Goal: Obtain resource: Download file/media

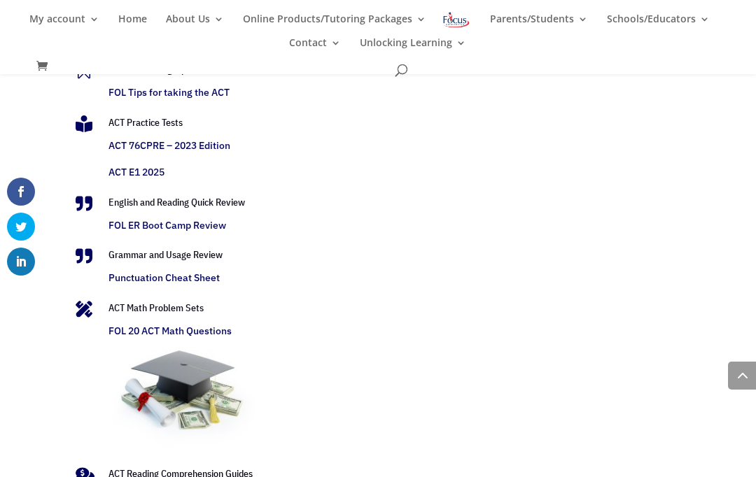
scroll to position [2447, 0]
click at [198, 221] on link "FOL ER Boot Camp Review" at bounding box center [168, 224] width 118 height 13
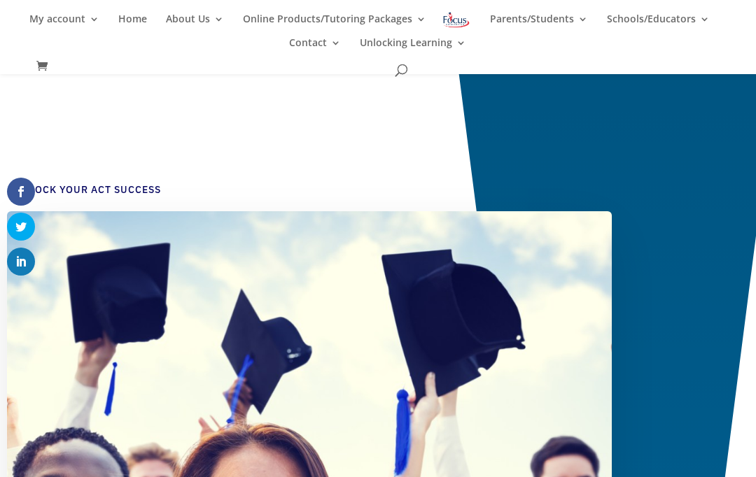
scroll to position [2505, 0]
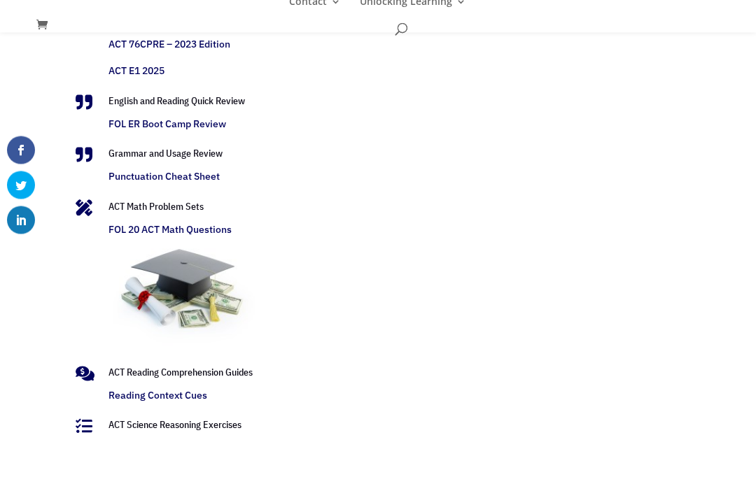
click at [177, 222] on link "Punctuation Cheat Sheet" at bounding box center [164, 218] width 111 height 13
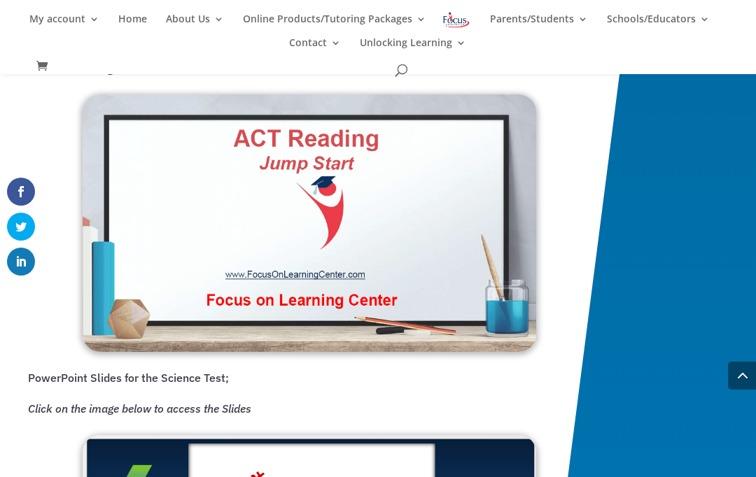
scroll to position [1555, 0]
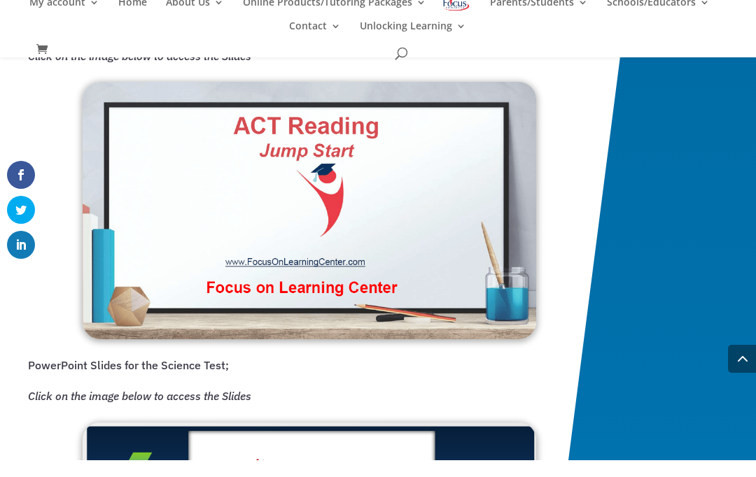
click at [281, 237] on img at bounding box center [310, 227] width 454 height 257
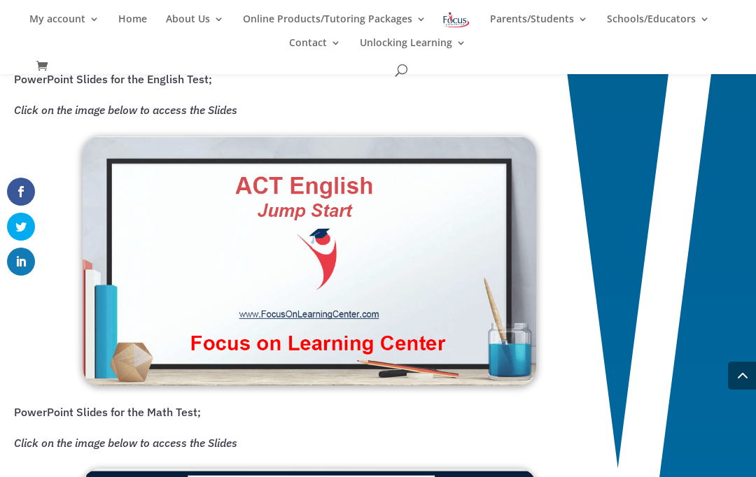
scroll to position [845, 0]
click at [306, 235] on img at bounding box center [310, 261] width 454 height 249
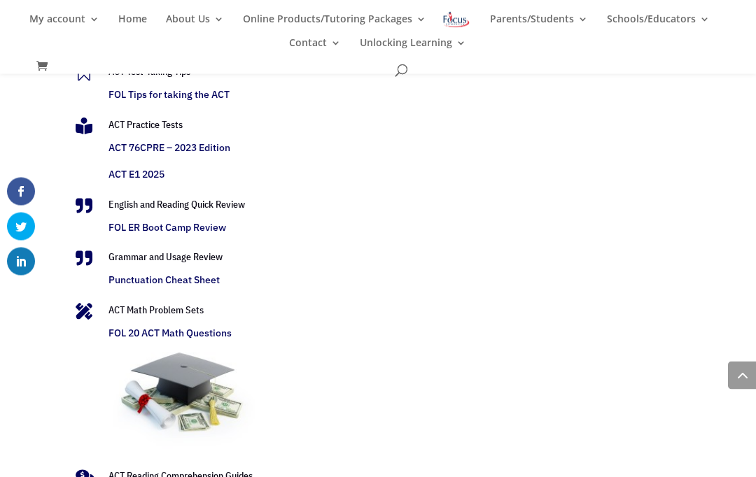
scroll to position [2444, 0]
click at [150, 174] on link "ACT E1 2025" at bounding box center [137, 174] width 56 height 13
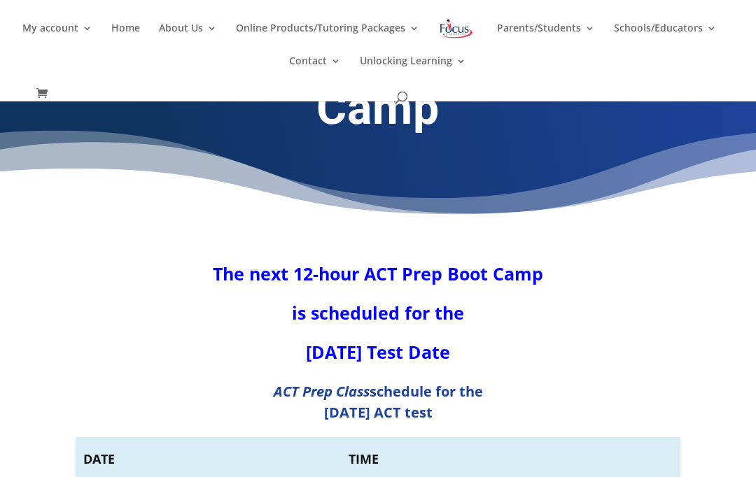
scroll to position [90, 0]
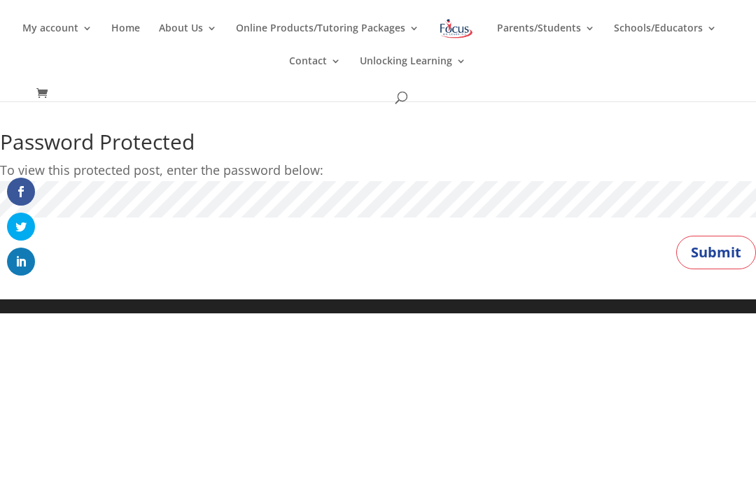
click at [724, 237] on button "Submit" at bounding box center [716, 253] width 80 height 34
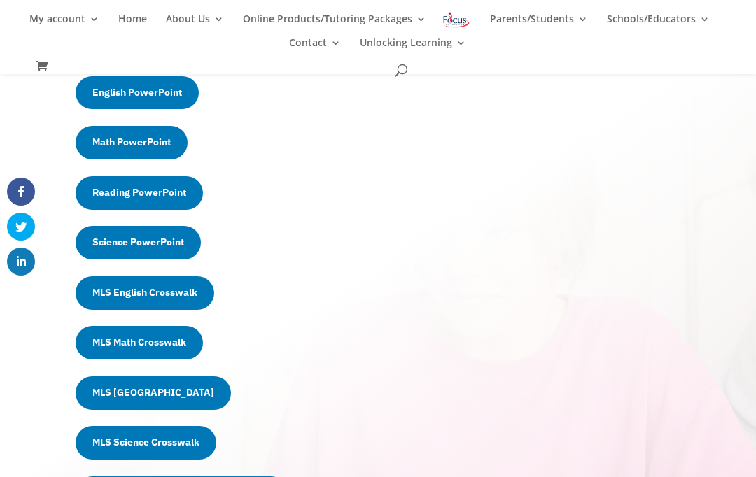
scroll to position [466, 0]
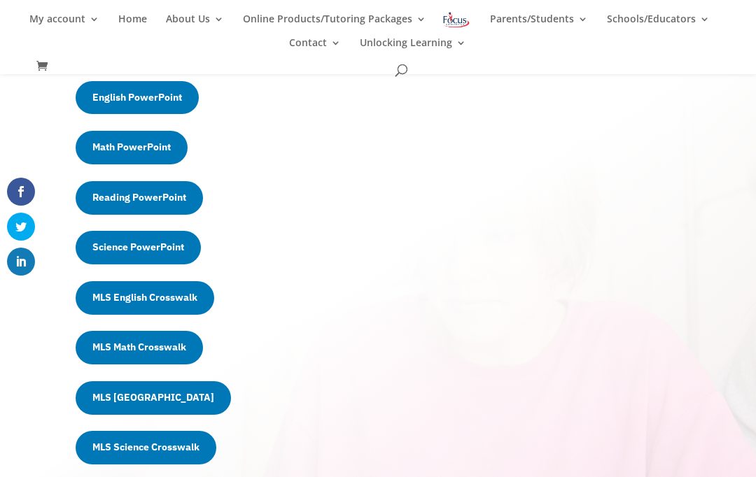
click at [146, 94] on link "English PowerPoint" at bounding box center [137, 98] width 123 height 34
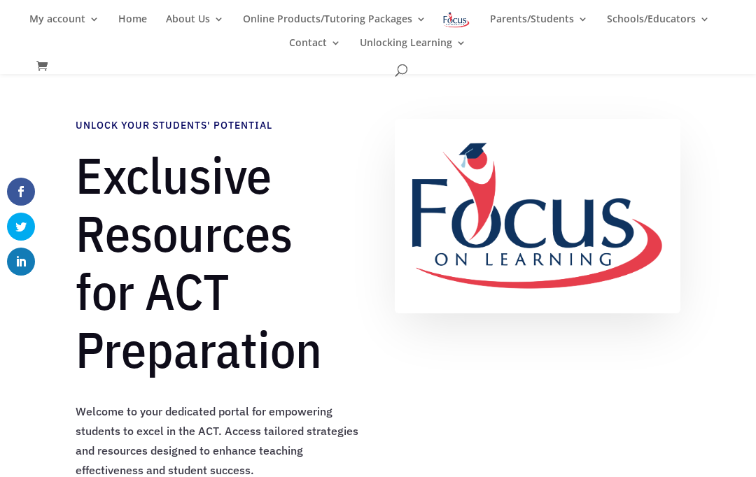
scroll to position [466, 0]
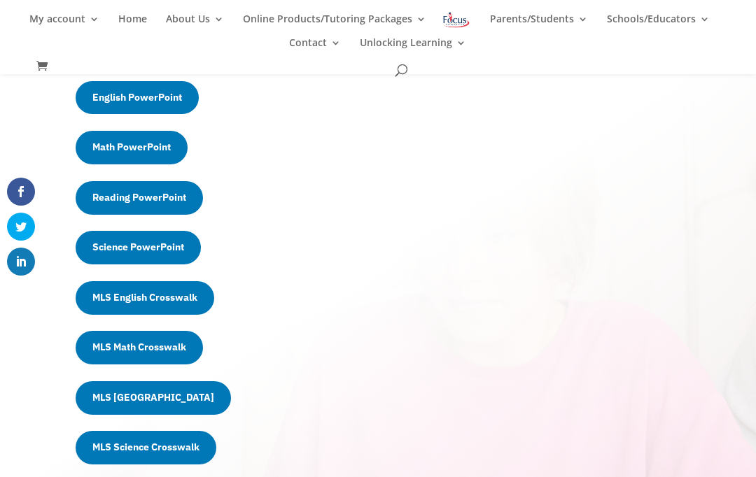
click at [167, 197] on link "Reading PowerPoint" at bounding box center [139, 198] width 127 height 34
